Goal: Communication & Community: Answer question/provide support

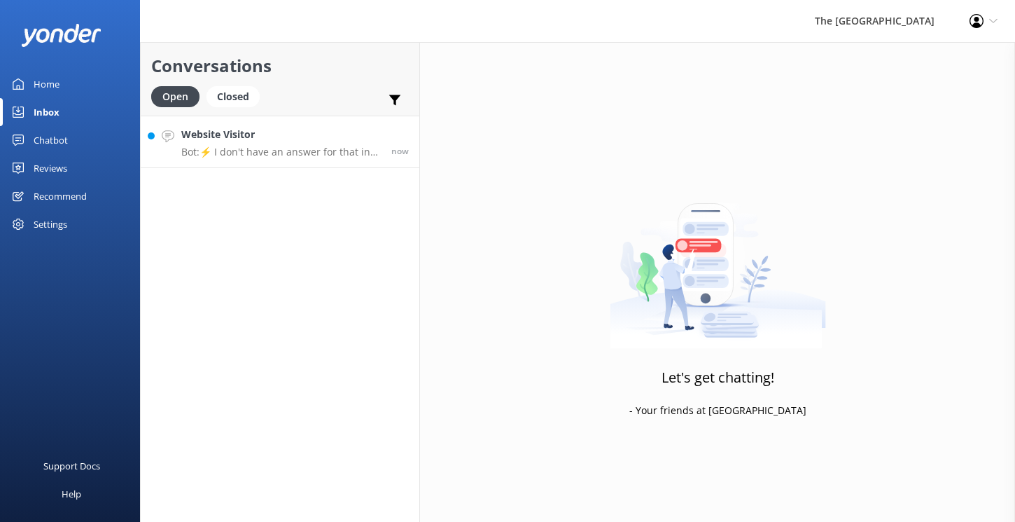
click at [249, 154] on p "Bot: ⚡ I don't have an answer for that in my knowledge base. Please try and rep…" at bounding box center [281, 152] width 200 height 13
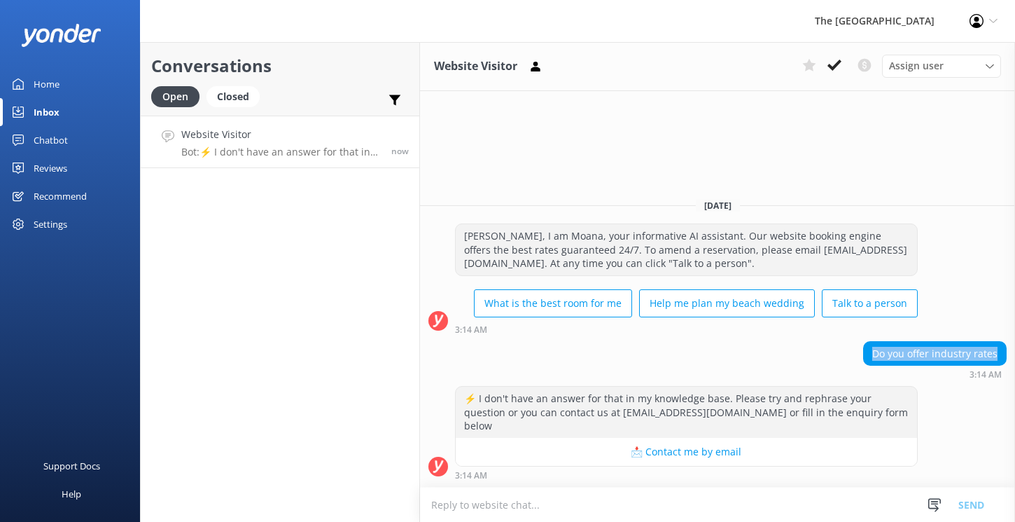
drag, startPoint x: 1004, startPoint y: 370, endPoint x: 868, endPoint y: 371, distance: 135.2
click at [868, 366] on div "Do you offer industry rates" at bounding box center [935, 354] width 142 height 24
copy div "Do you offer industry rates"
click at [453, 511] on textarea at bounding box center [717, 504] width 595 height 34
paste textarea "[PERSON_NAME], We don't offer industry rates, however we do have ongoing promot…"
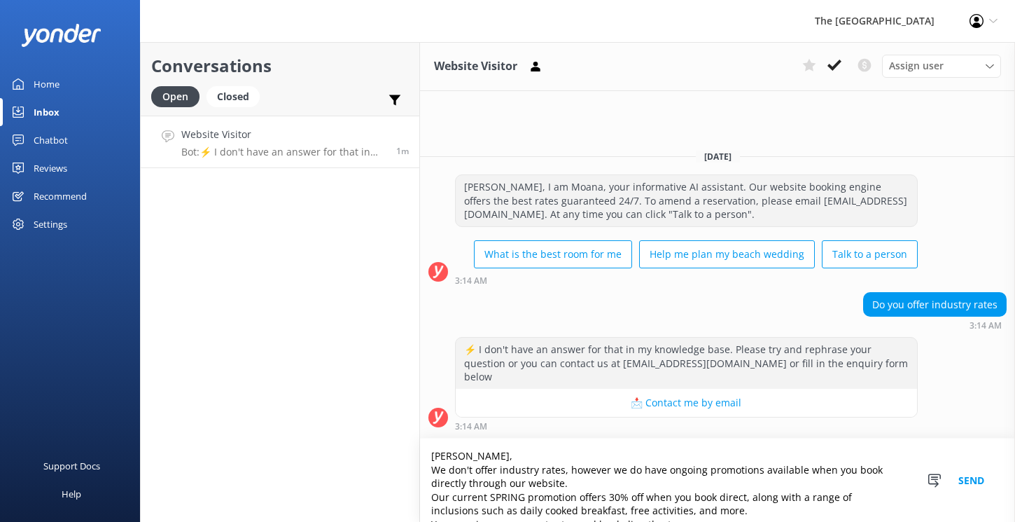
click at [490, 456] on textarea "[PERSON_NAME], We don't offer industry rates, however we do have ongoing promot…" at bounding box center [717, 479] width 595 height 83
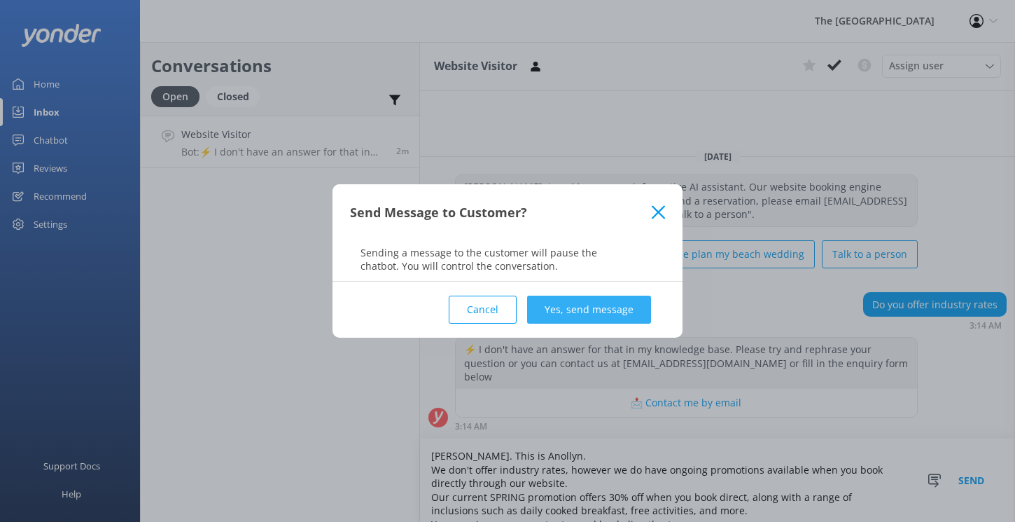
type textarea "[PERSON_NAME]. This is Anollyn. We don't offer industry rates, however we do ha…"
click at [619, 313] on button "Yes, send message" at bounding box center [589, 310] width 124 height 28
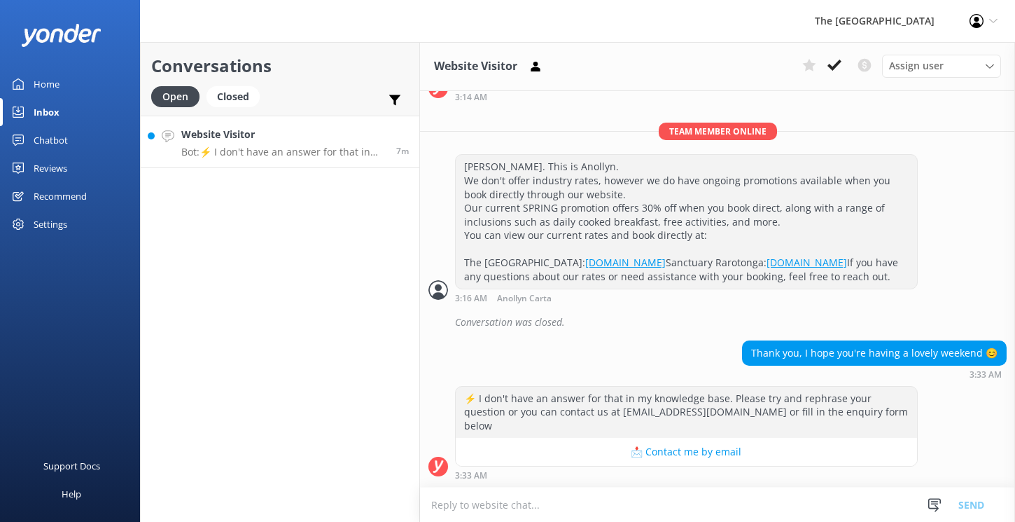
scroll to position [295, 0]
drag, startPoint x: 756, startPoint y: 368, endPoint x: 950, endPoint y: 359, distance: 194.2
click at [950, 359] on div "Thank you, I hope you're having a lovely weekend 😊" at bounding box center [874, 353] width 263 height 24
drag, startPoint x: 762, startPoint y: 368, endPoint x: 966, endPoint y: 365, distance: 203.8
click at [966, 365] on div "Thank you, I hope you're having a lovely weekend 😊" at bounding box center [874, 353] width 263 height 24
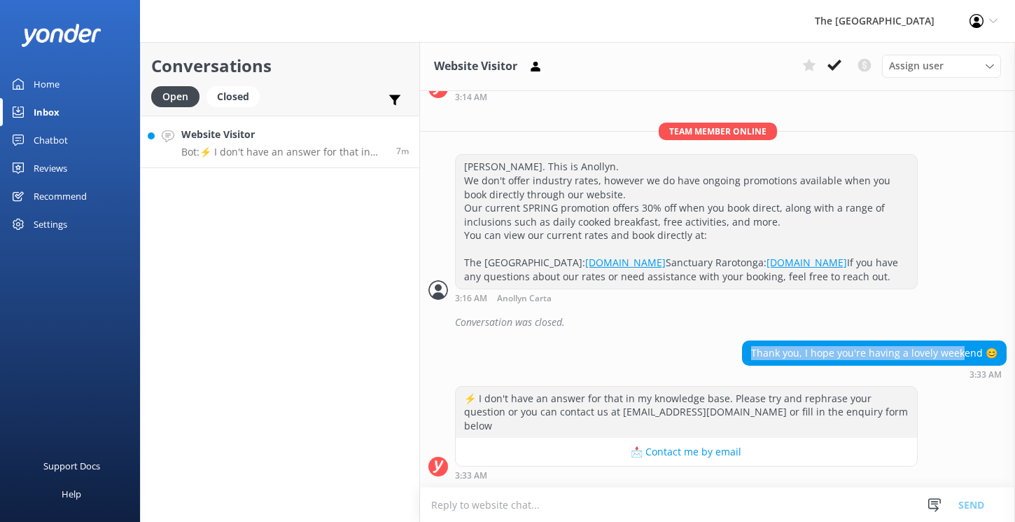
drag, startPoint x: 966, startPoint y: 365, endPoint x: 753, endPoint y: 362, distance: 212.9
click at [753, 362] on div "Thank you, I hope you're having a lovely weekend 😊" at bounding box center [874, 353] width 263 height 24
copy div "Thank you, I hope you're having a lovely week"
click at [445, 511] on textarea at bounding box center [717, 504] width 595 height 34
paste textarea "Thanks, hope you're having a great weekend as well. We'll see you soon, and if …"
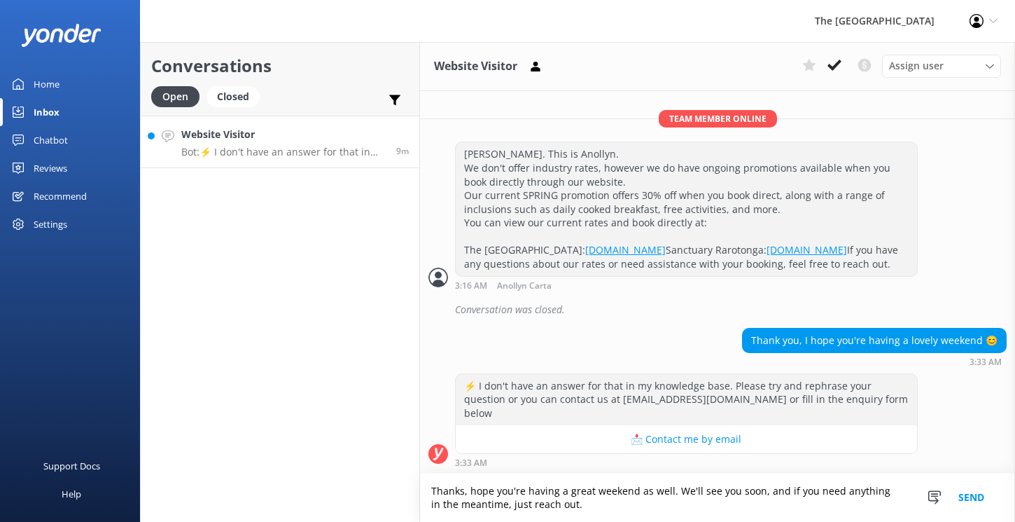
scroll to position [309, 0]
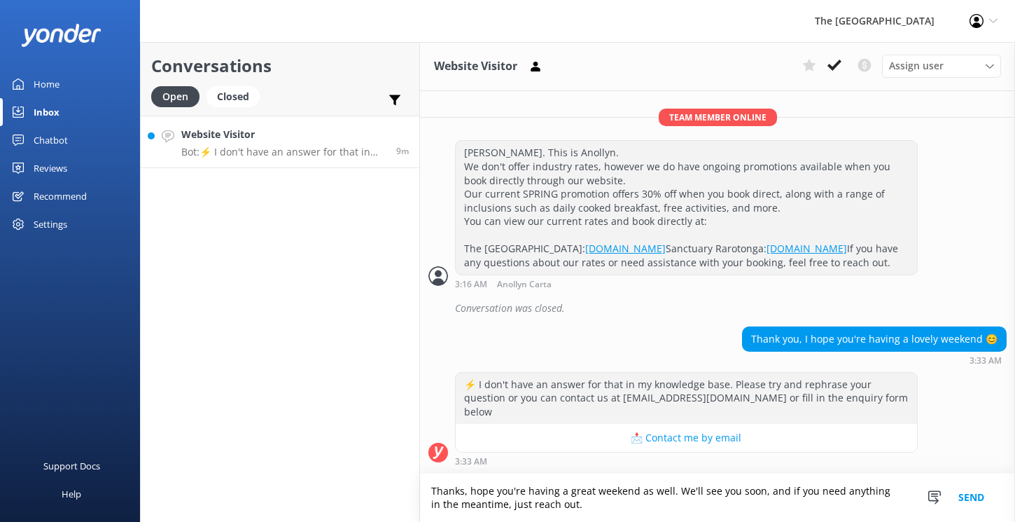
type textarea "Thanks, hope you're having a great weekend as well. We'll see you soon, and if …"
click at [976, 497] on button "Send" at bounding box center [971, 497] width 53 height 48
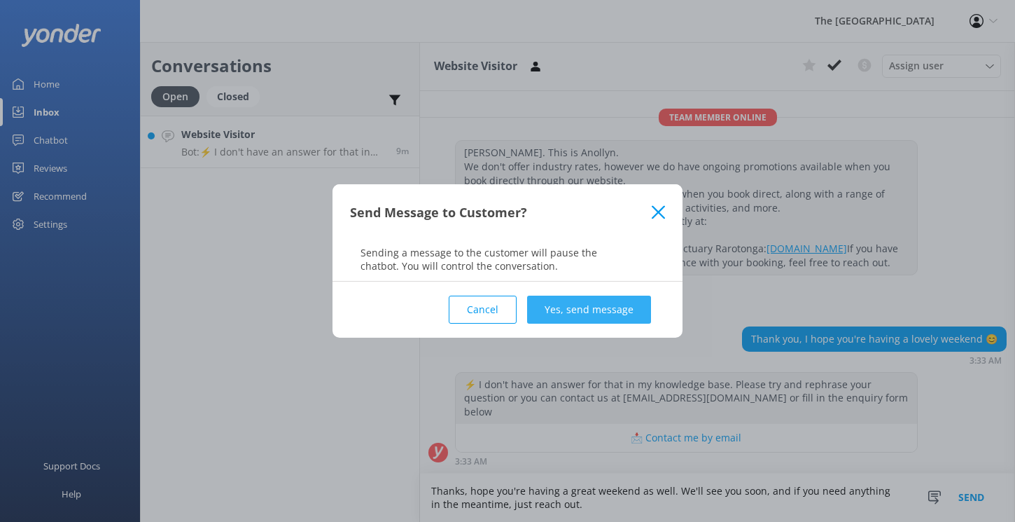
click at [606, 302] on button "Yes, send message" at bounding box center [589, 310] width 124 height 28
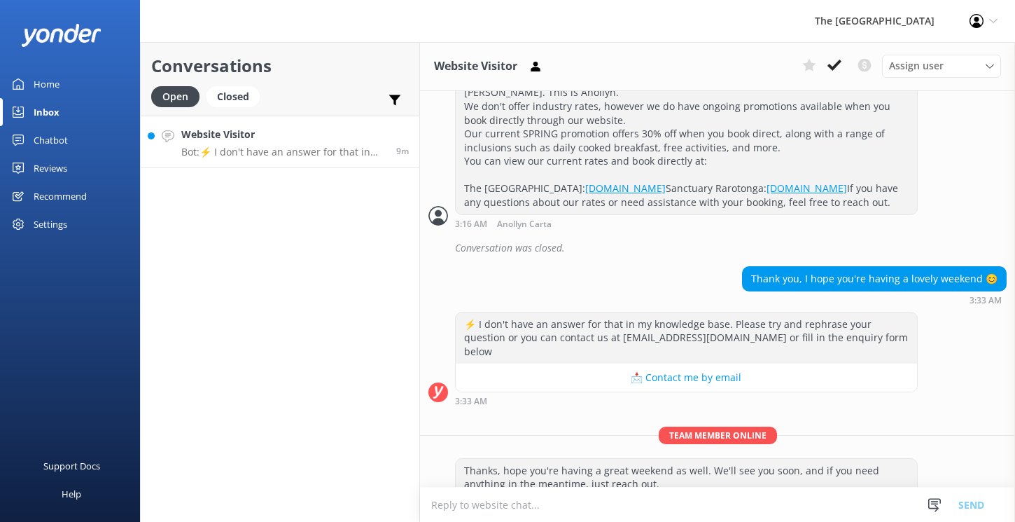
scroll to position [399, 0]
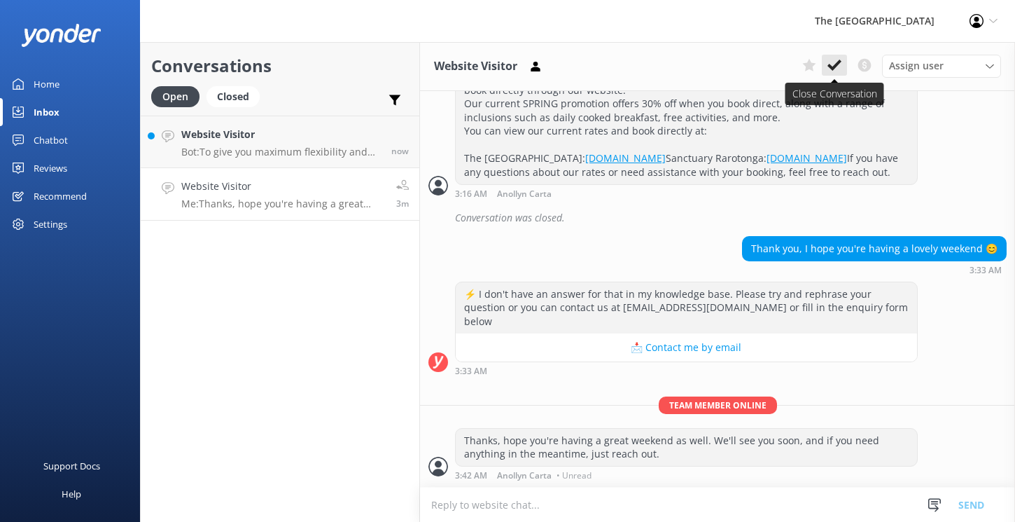
click at [834, 73] on button at bounding box center [834, 65] width 25 height 21
